Goal: Information Seeking & Learning: Learn about a topic

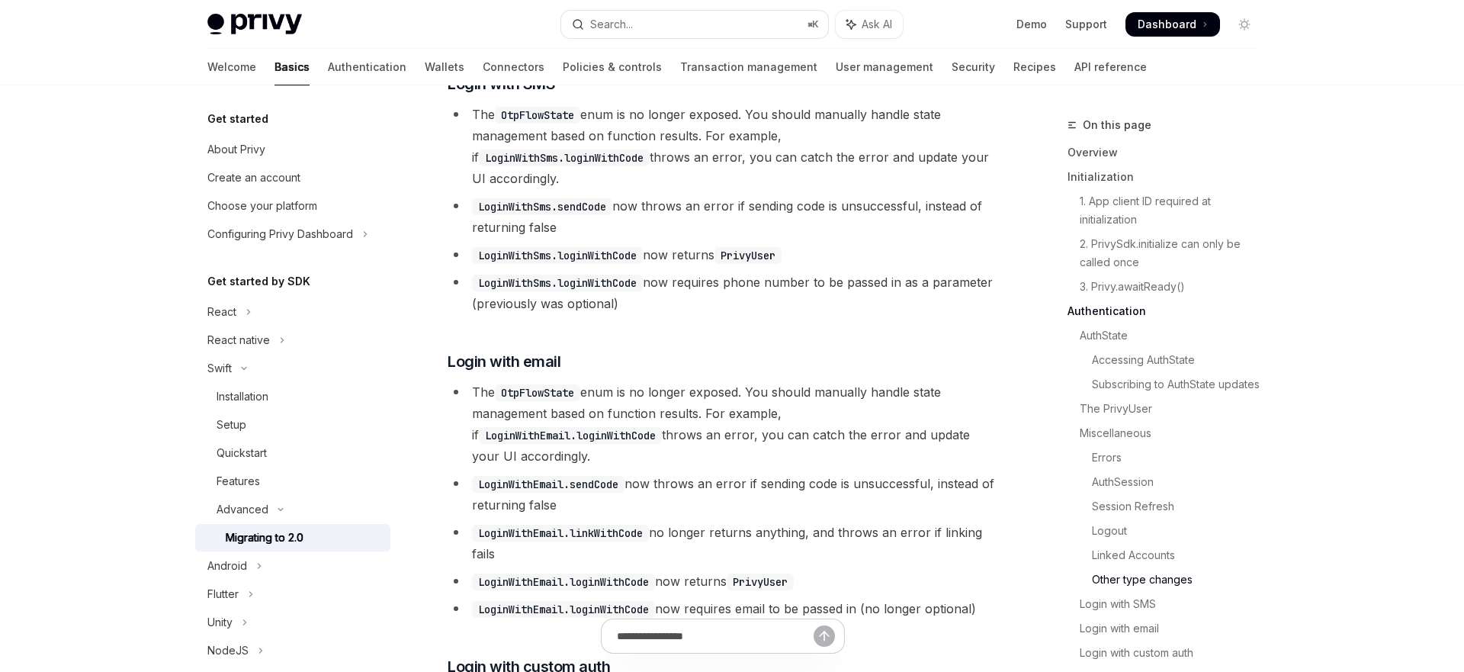
scroll to position [3570, 0]
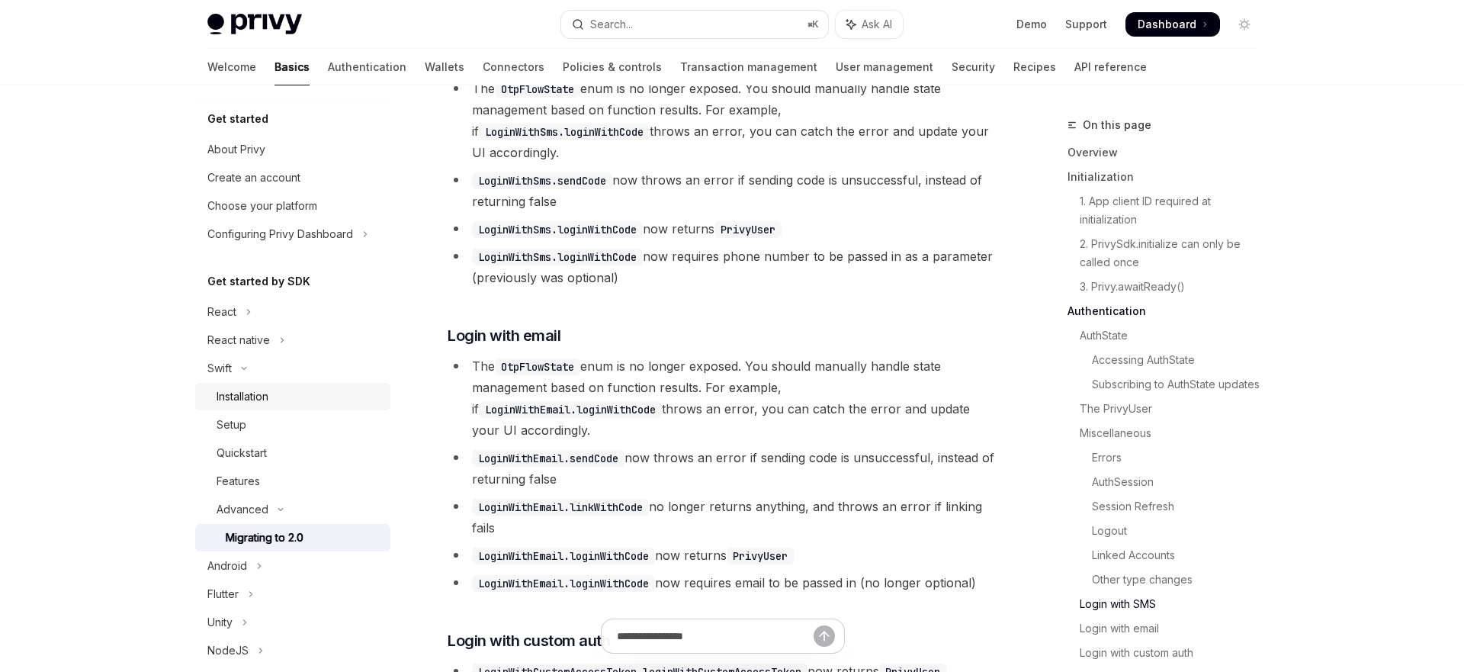
click at [261, 399] on div "Installation" at bounding box center [243, 396] width 52 height 18
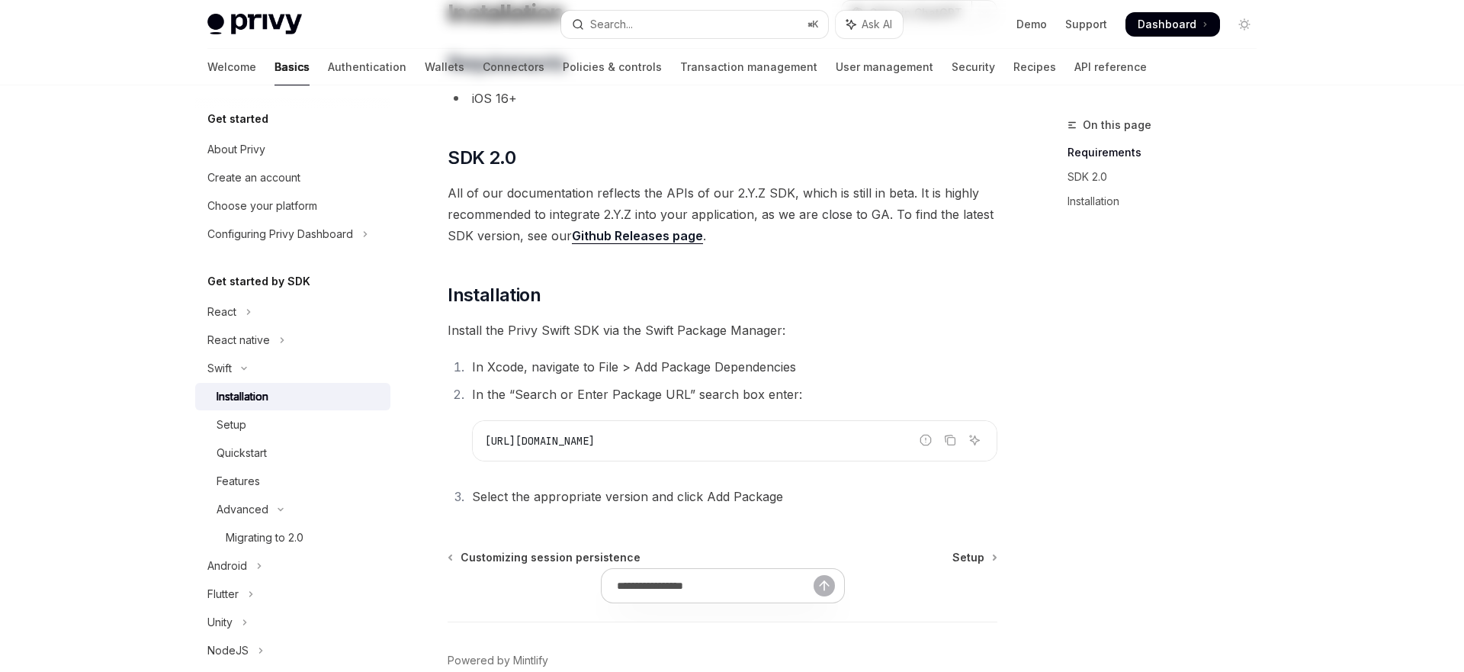
scroll to position [223, 0]
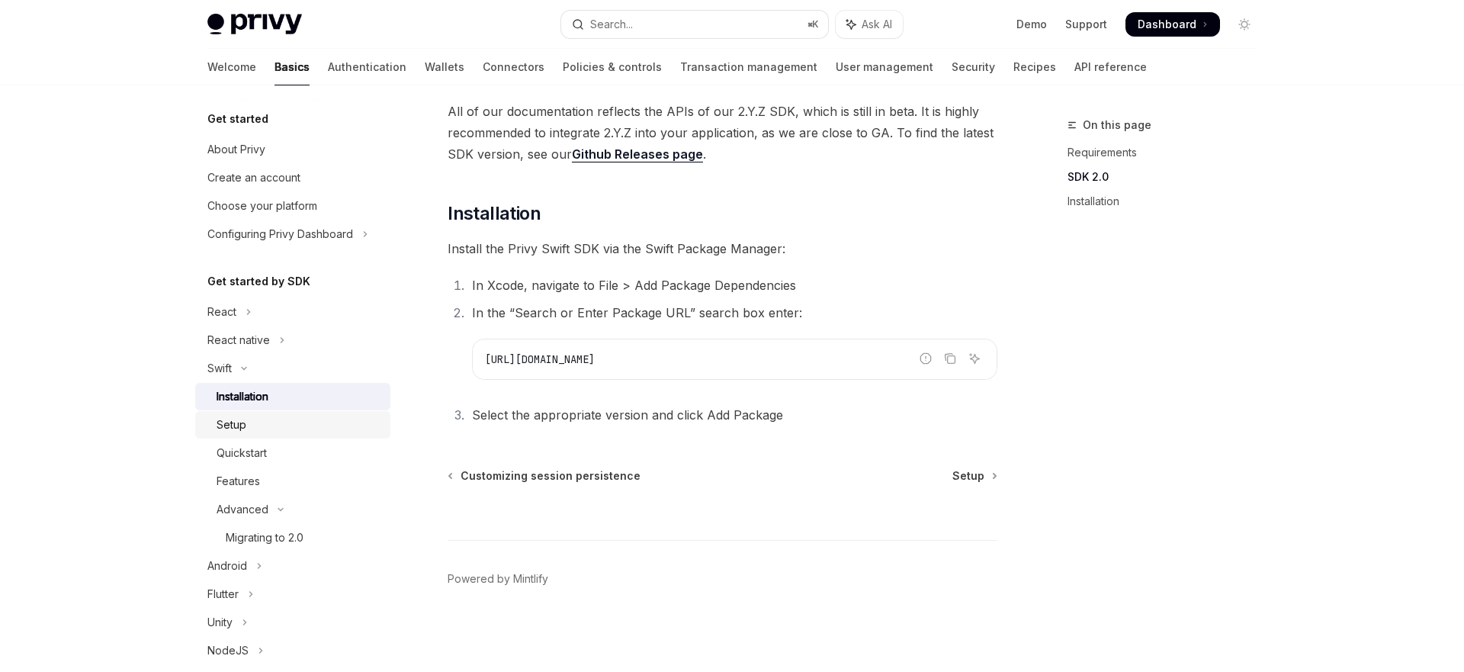
click at [249, 431] on div "Setup" at bounding box center [299, 425] width 165 height 18
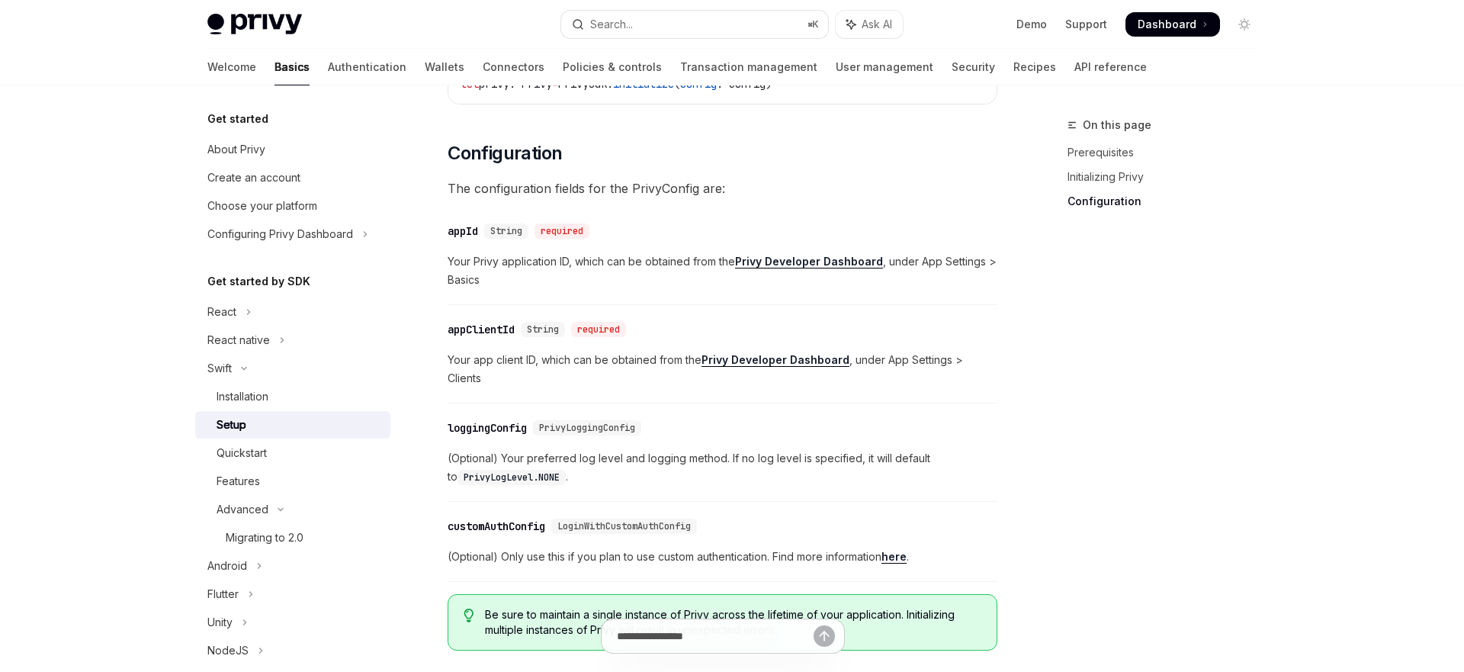
scroll to position [778, 0]
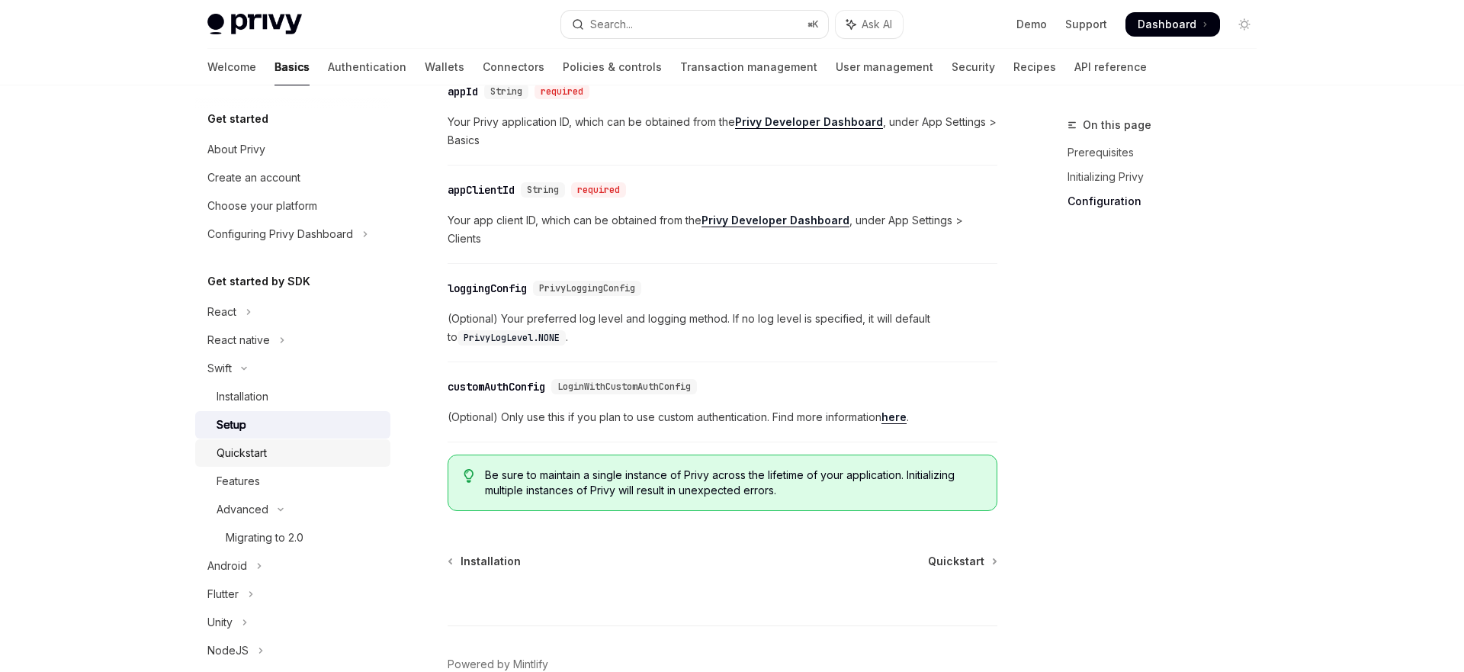
click at [280, 450] on div "Quickstart" at bounding box center [299, 453] width 165 height 18
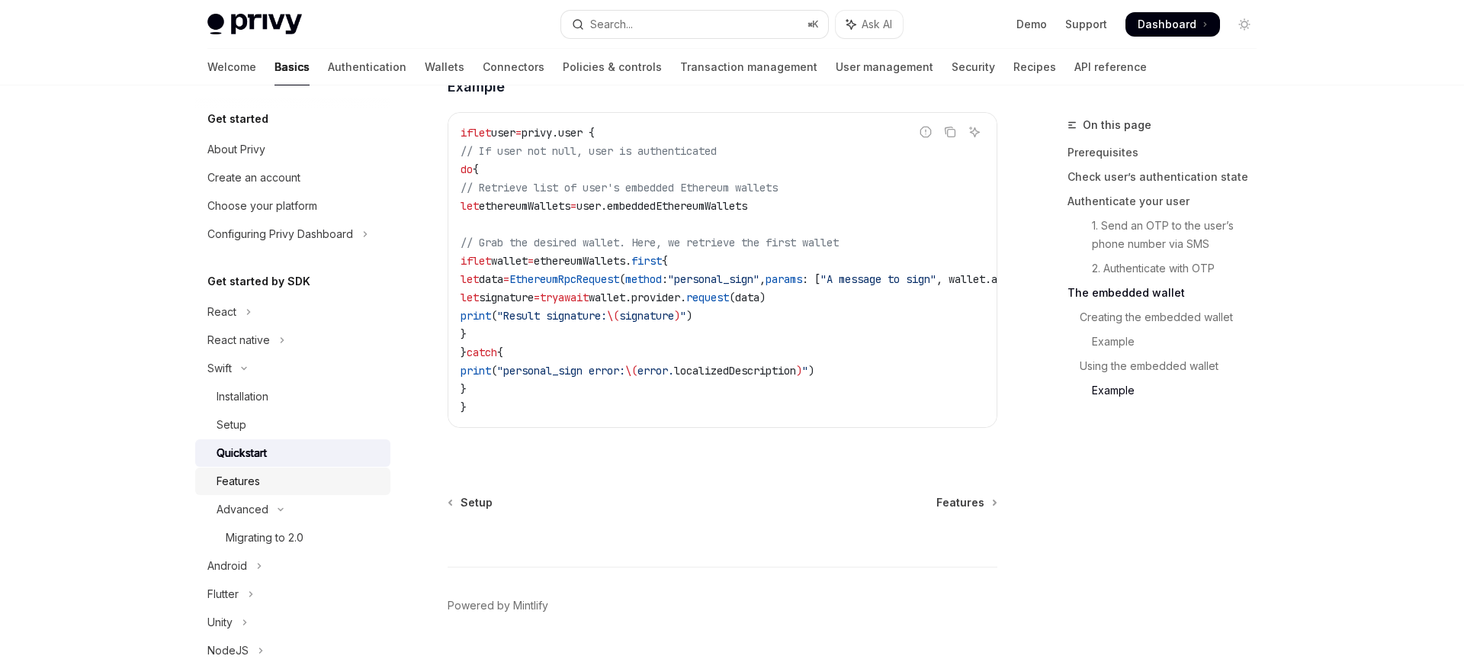
click at [281, 493] on link "Features" at bounding box center [292, 480] width 195 height 27
type textarea "*"
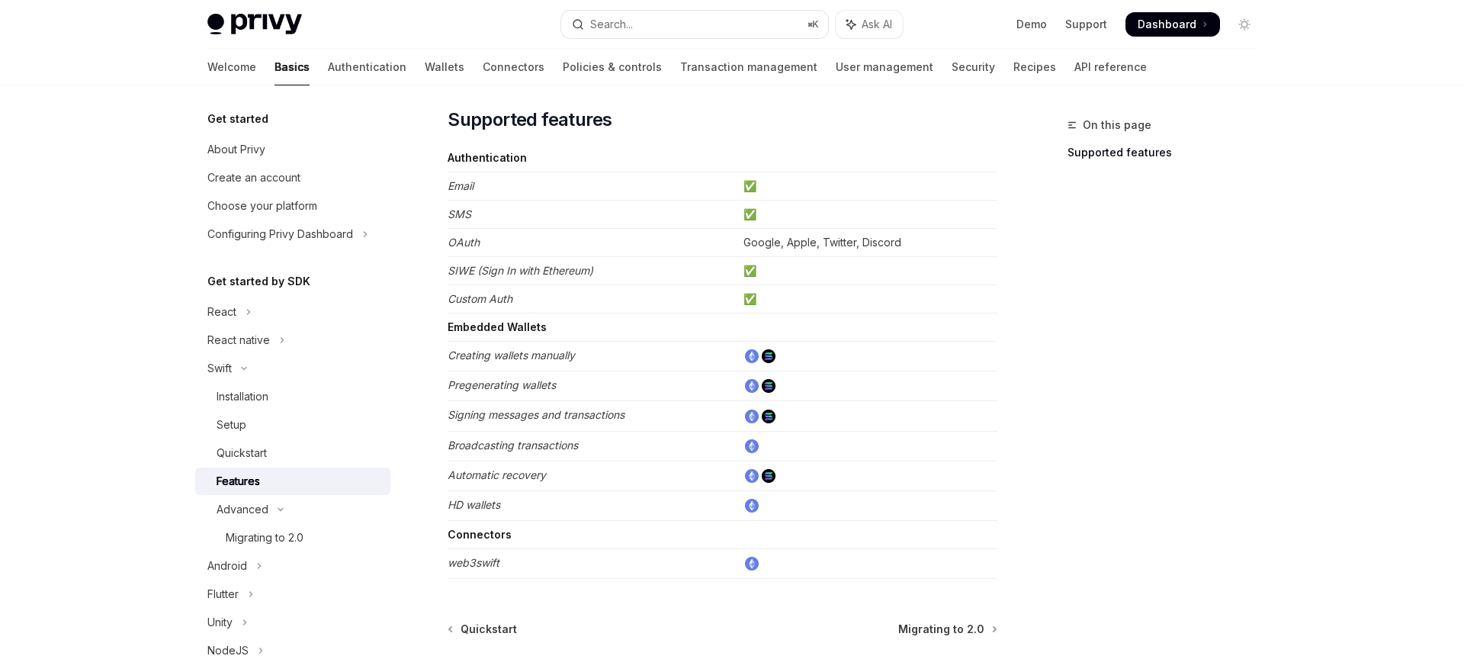
scroll to position [265, 0]
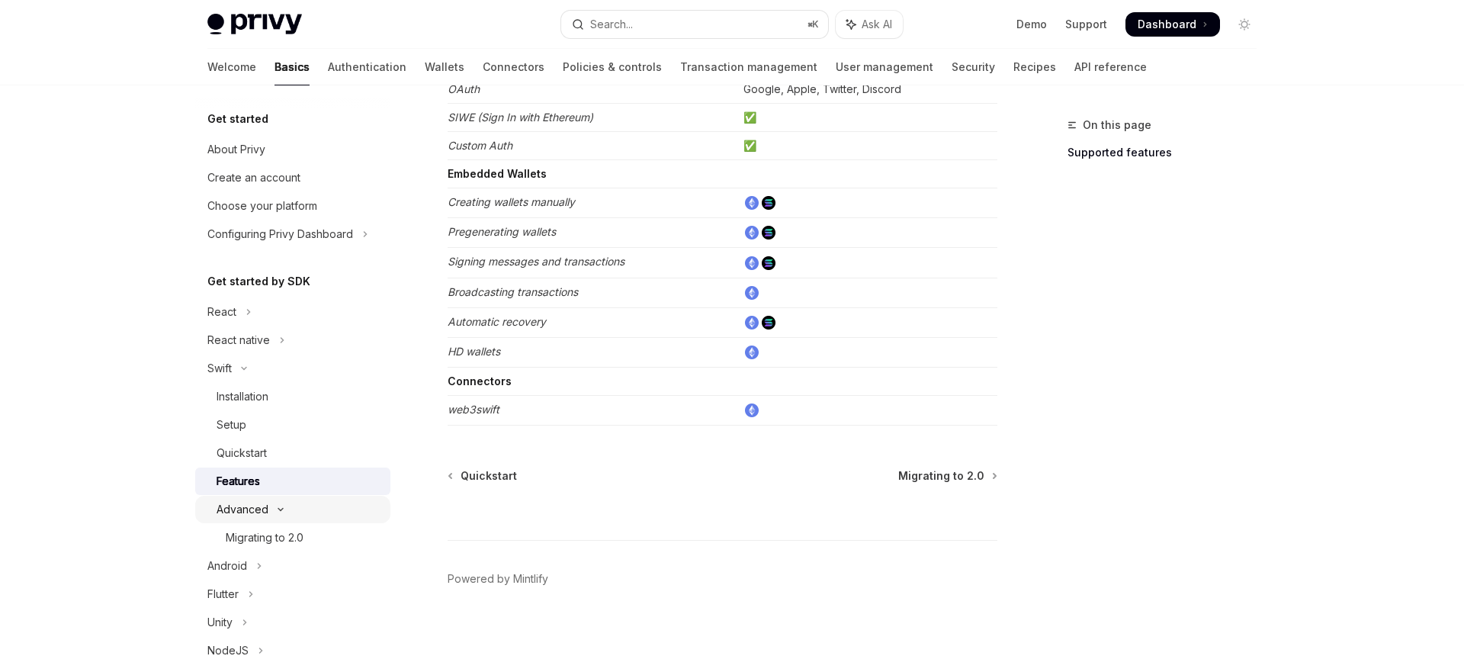
click at [252, 512] on div "Advanced" at bounding box center [243, 509] width 52 height 18
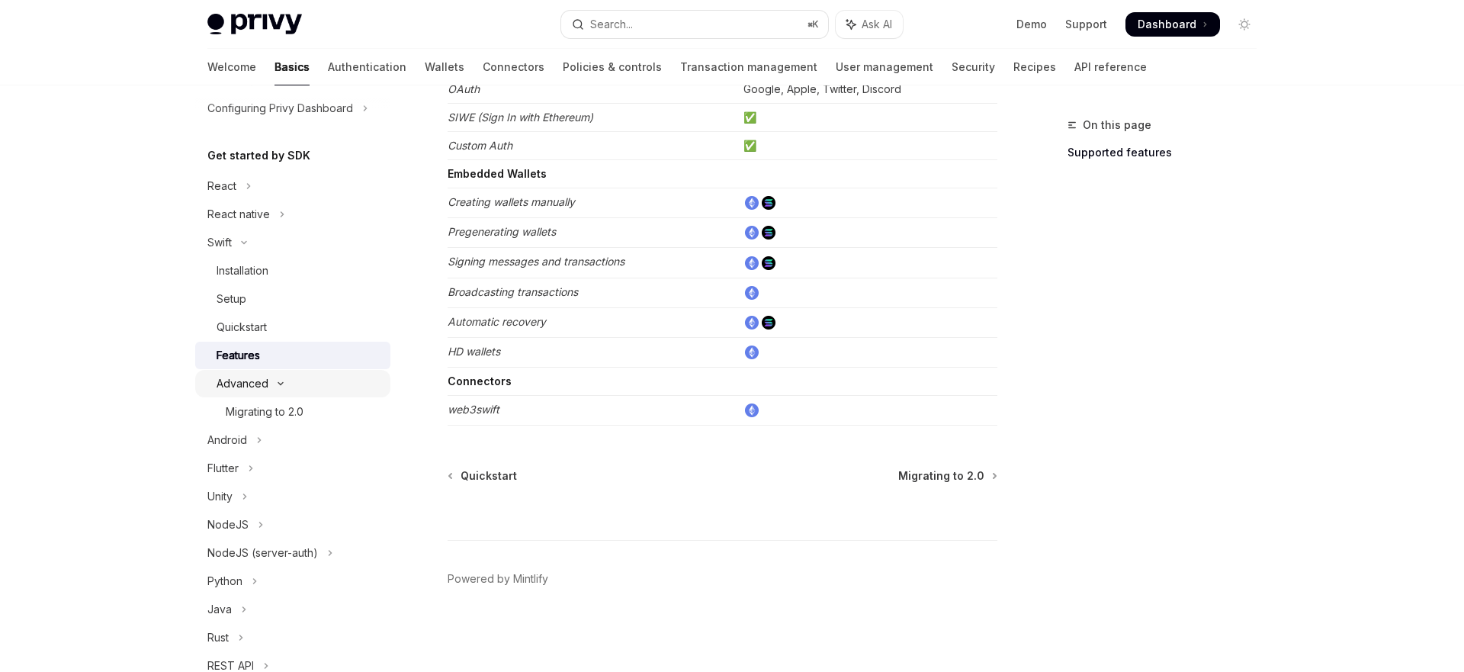
scroll to position [149, 0]
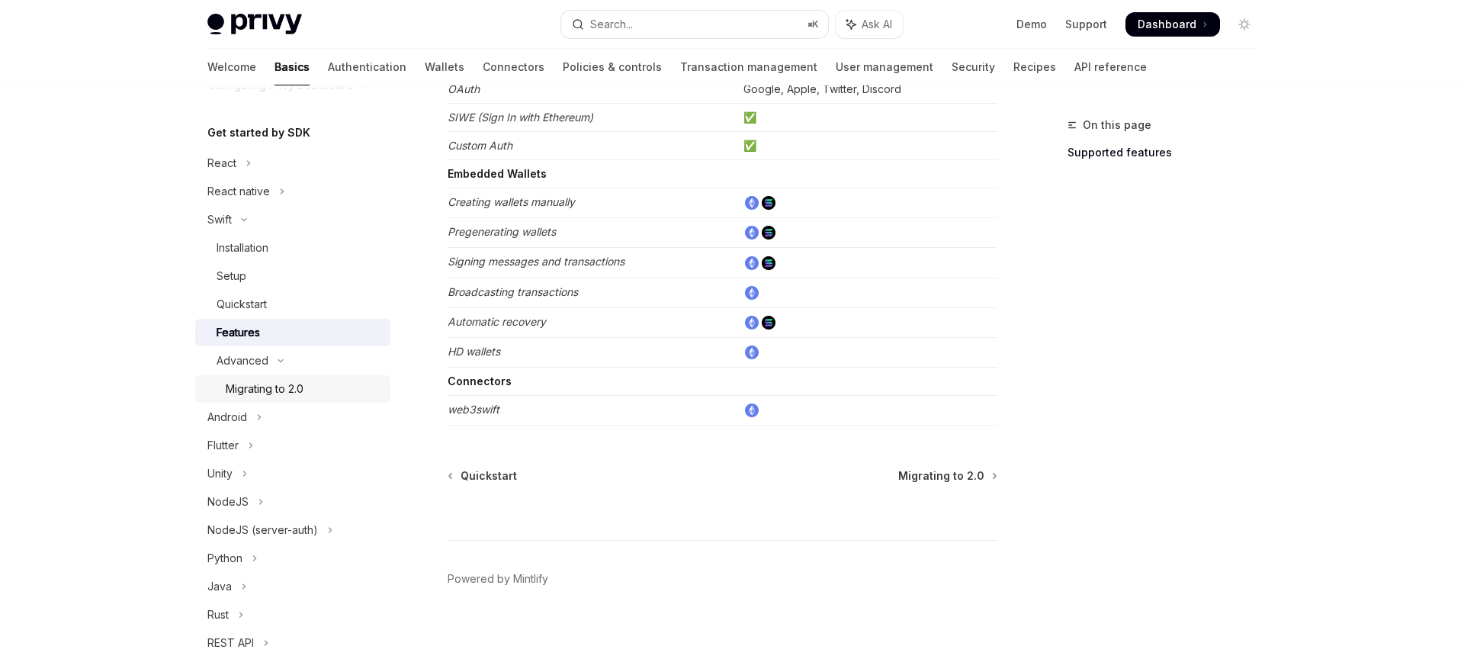
click at [286, 398] on link "Migrating to 2.0" at bounding box center [292, 388] width 195 height 27
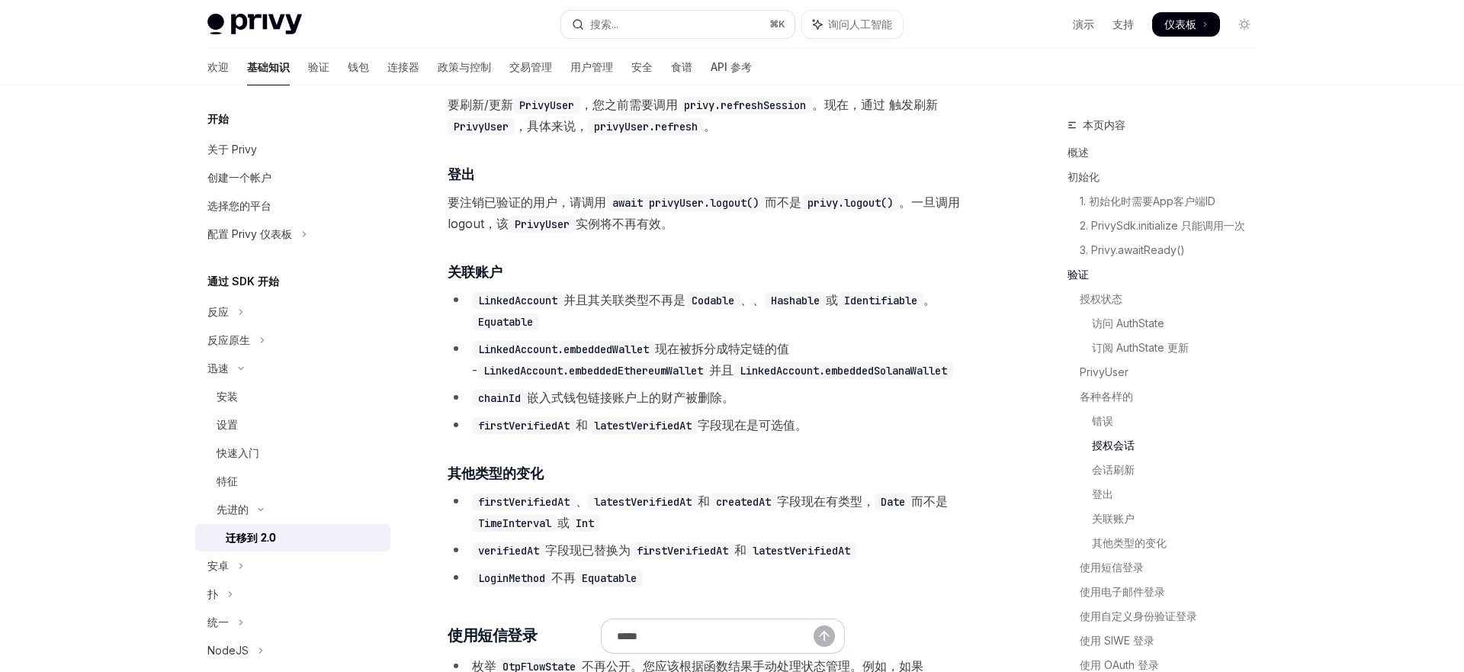
scroll to position [2831, 0]
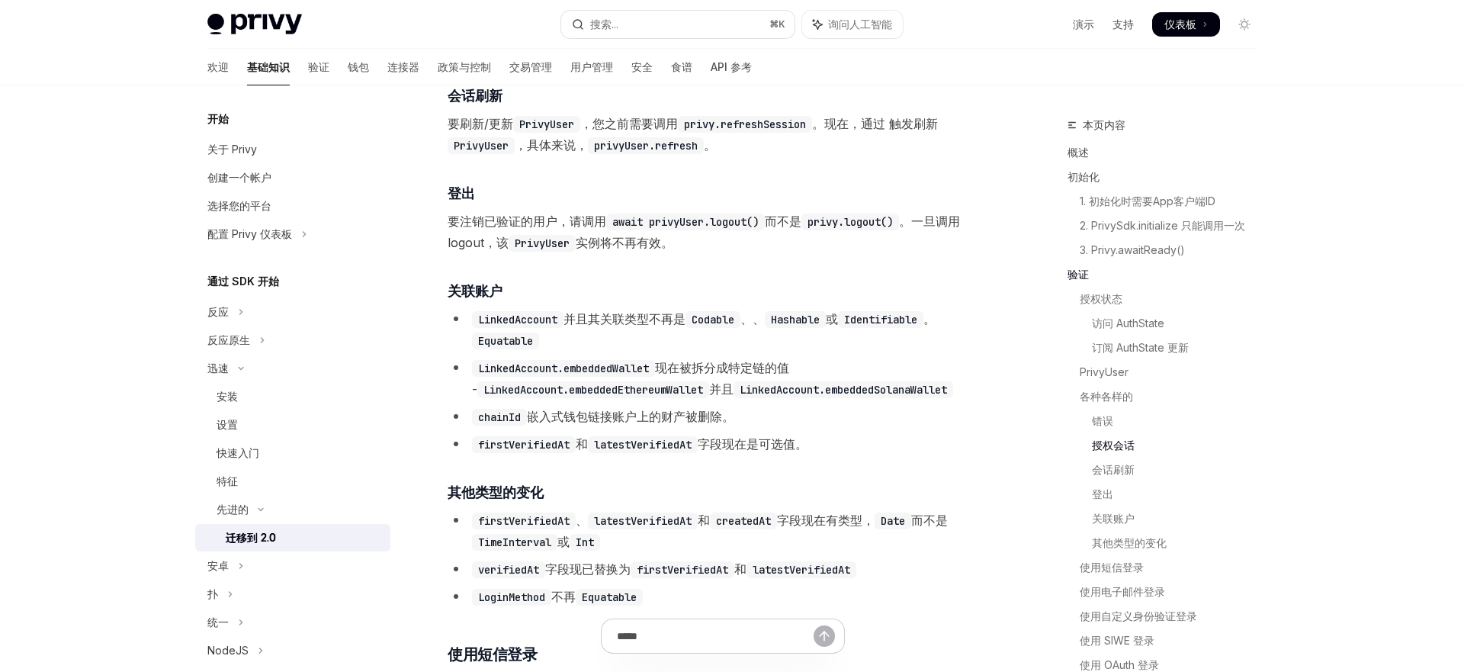
click at [737, 230] on code "await privyUser.logout()" at bounding box center [685, 222] width 159 height 17
